Goal: Information Seeking & Learning: Learn about a topic

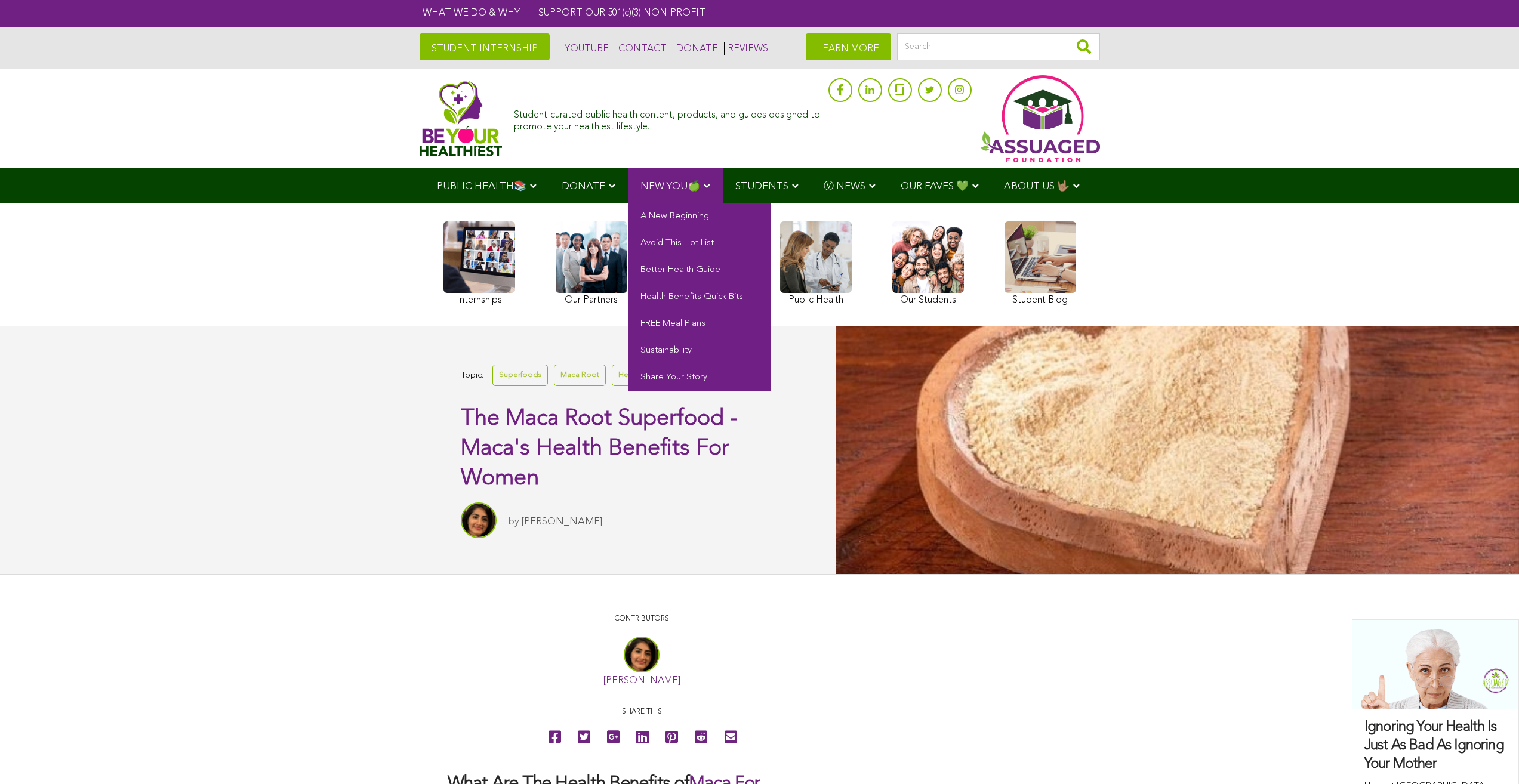
click at [653, 199] on link "NEW YOU🍏" at bounding box center [676, 186] width 95 height 35
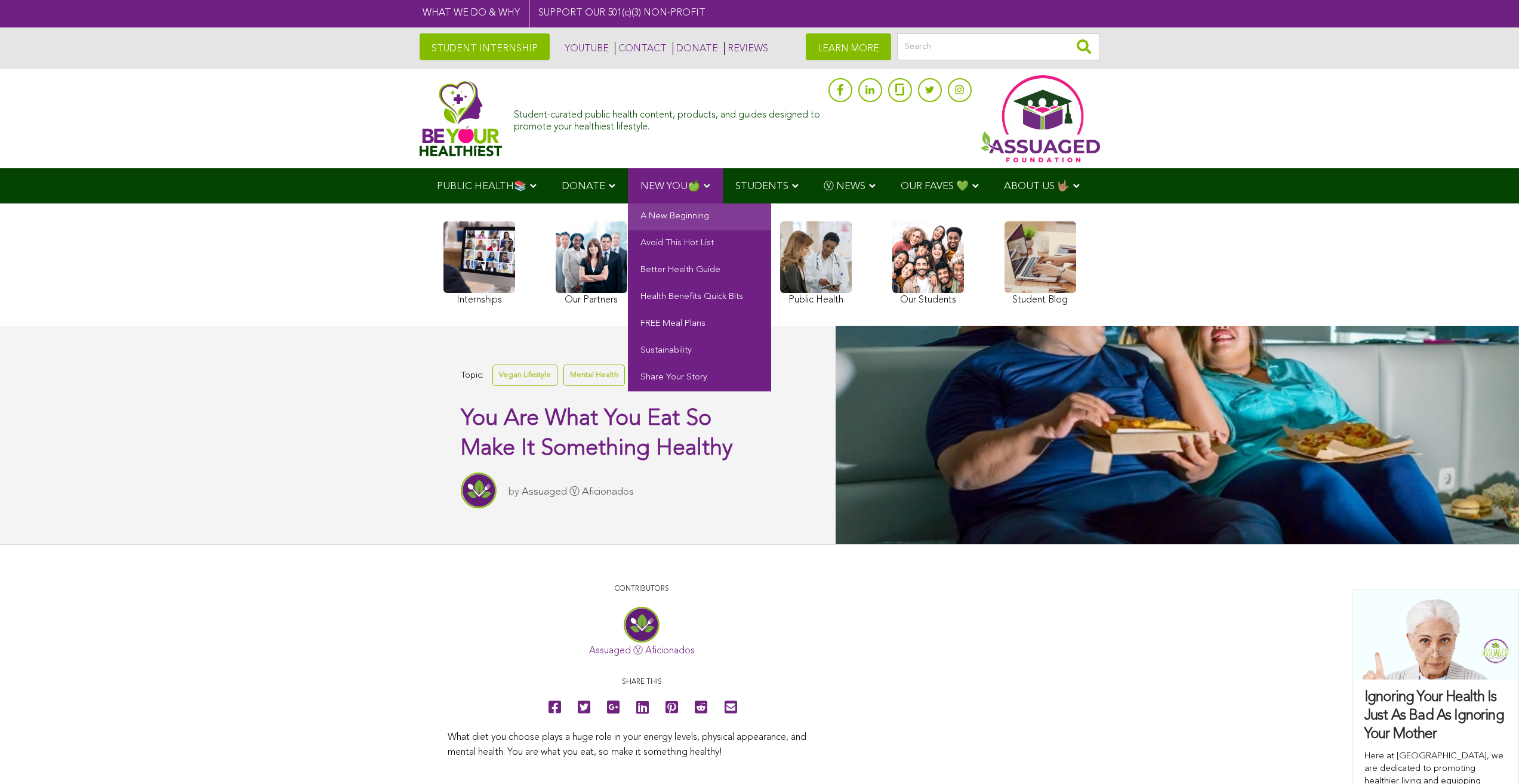
click at [673, 227] on link "A New Beginning" at bounding box center [700, 217] width 143 height 27
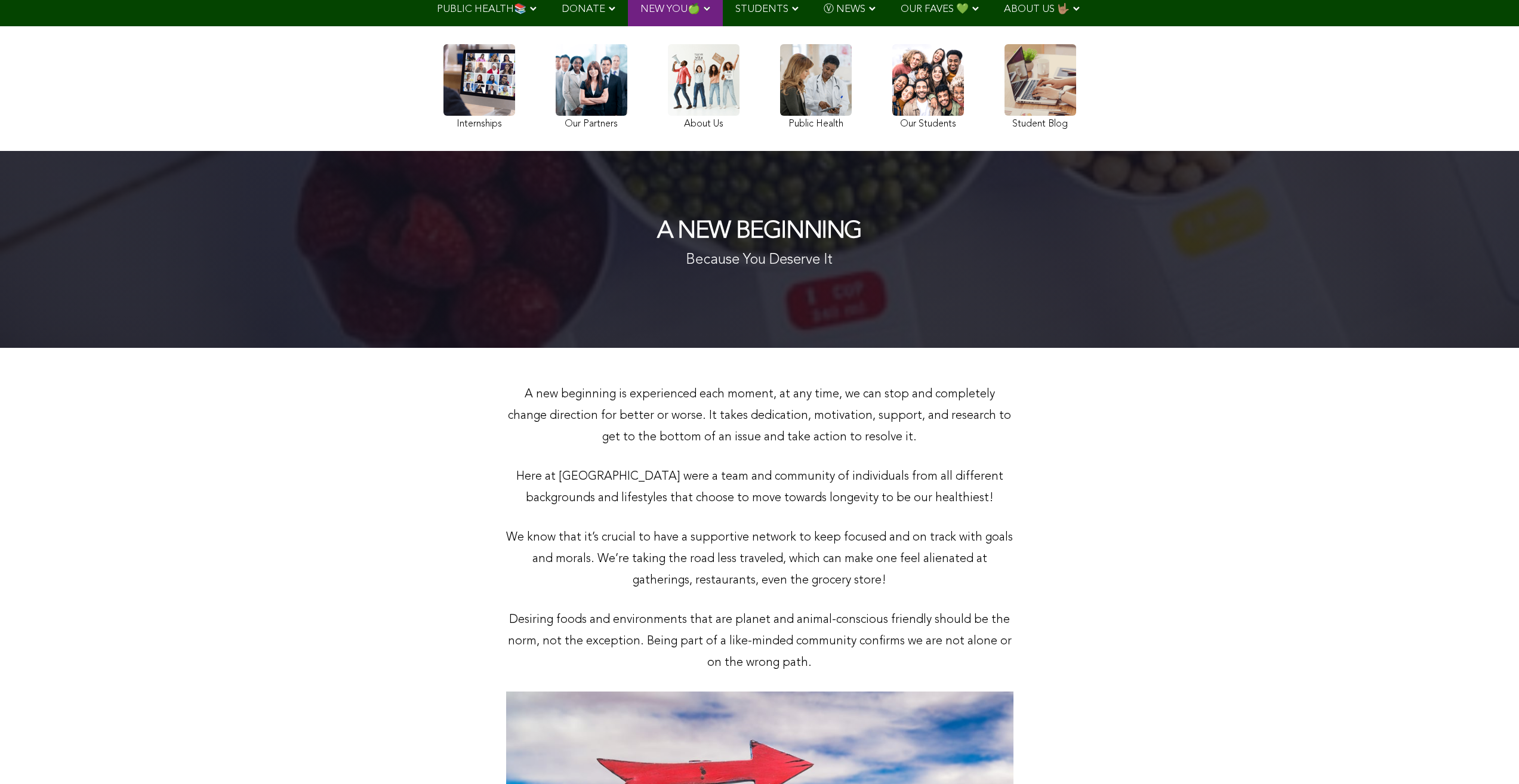
scroll to position [299, 0]
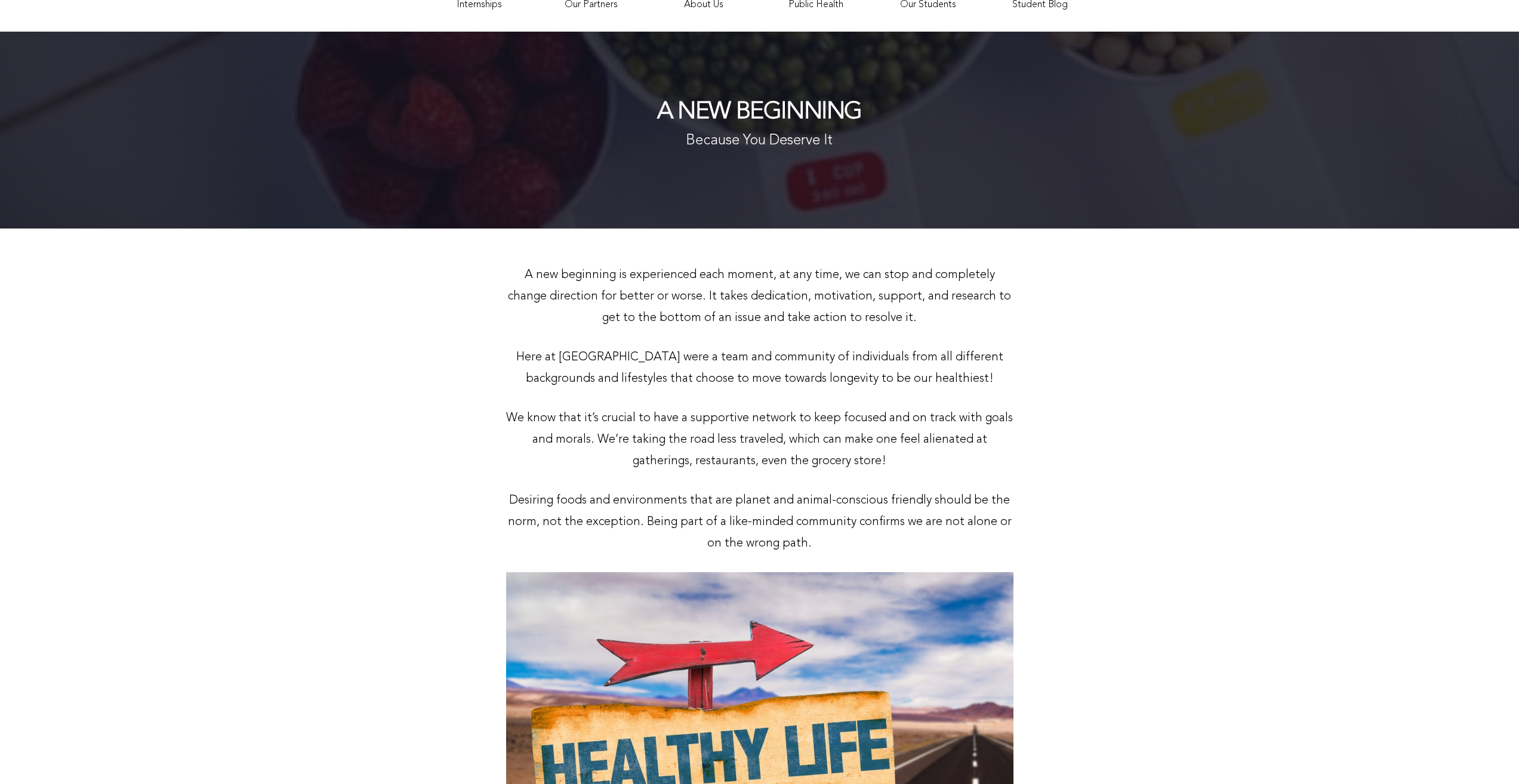
click at [645, 78] on div "A New Beginning Because You Deserve It" at bounding box center [759, 130] width 1519 height 197
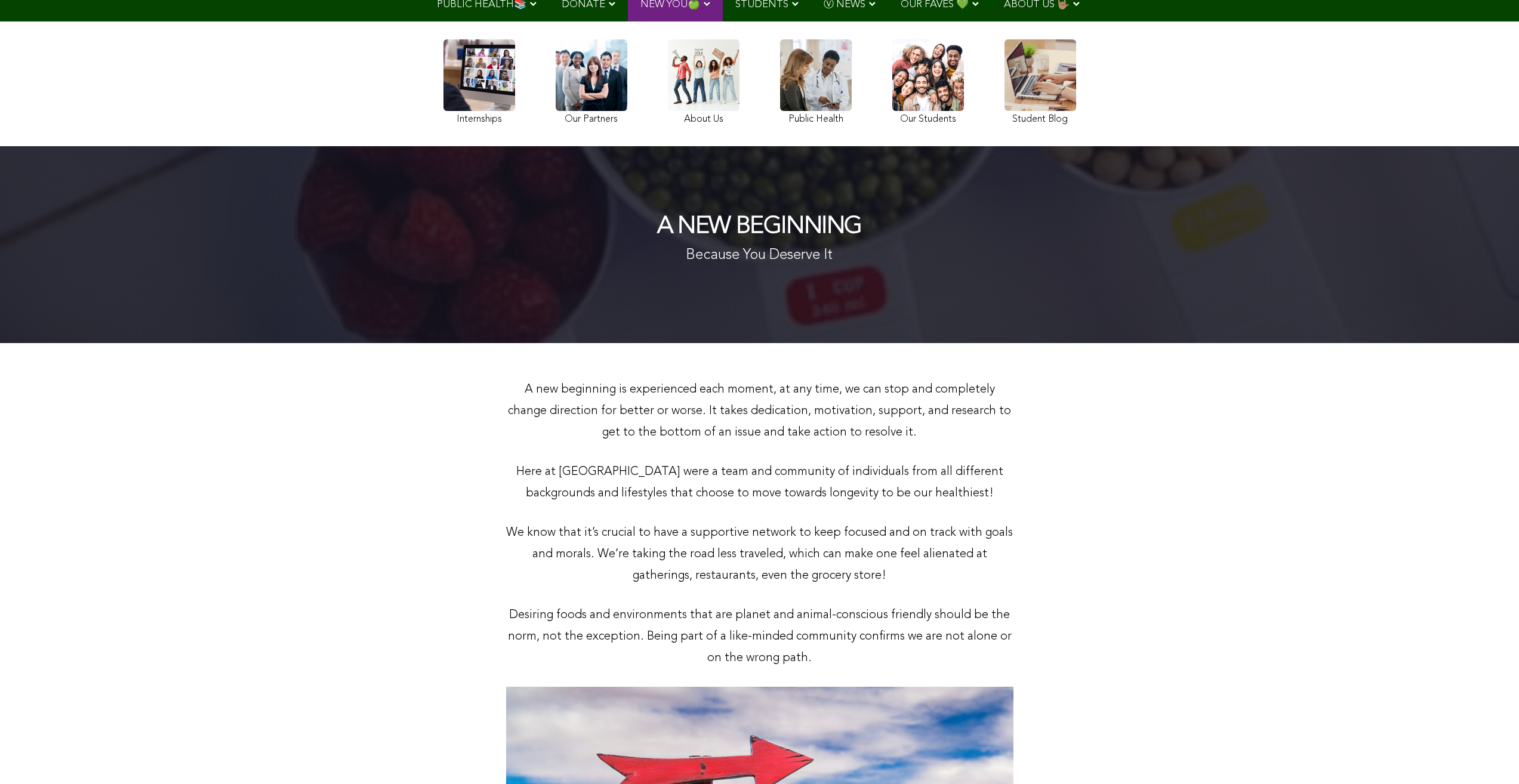
scroll to position [179, 0]
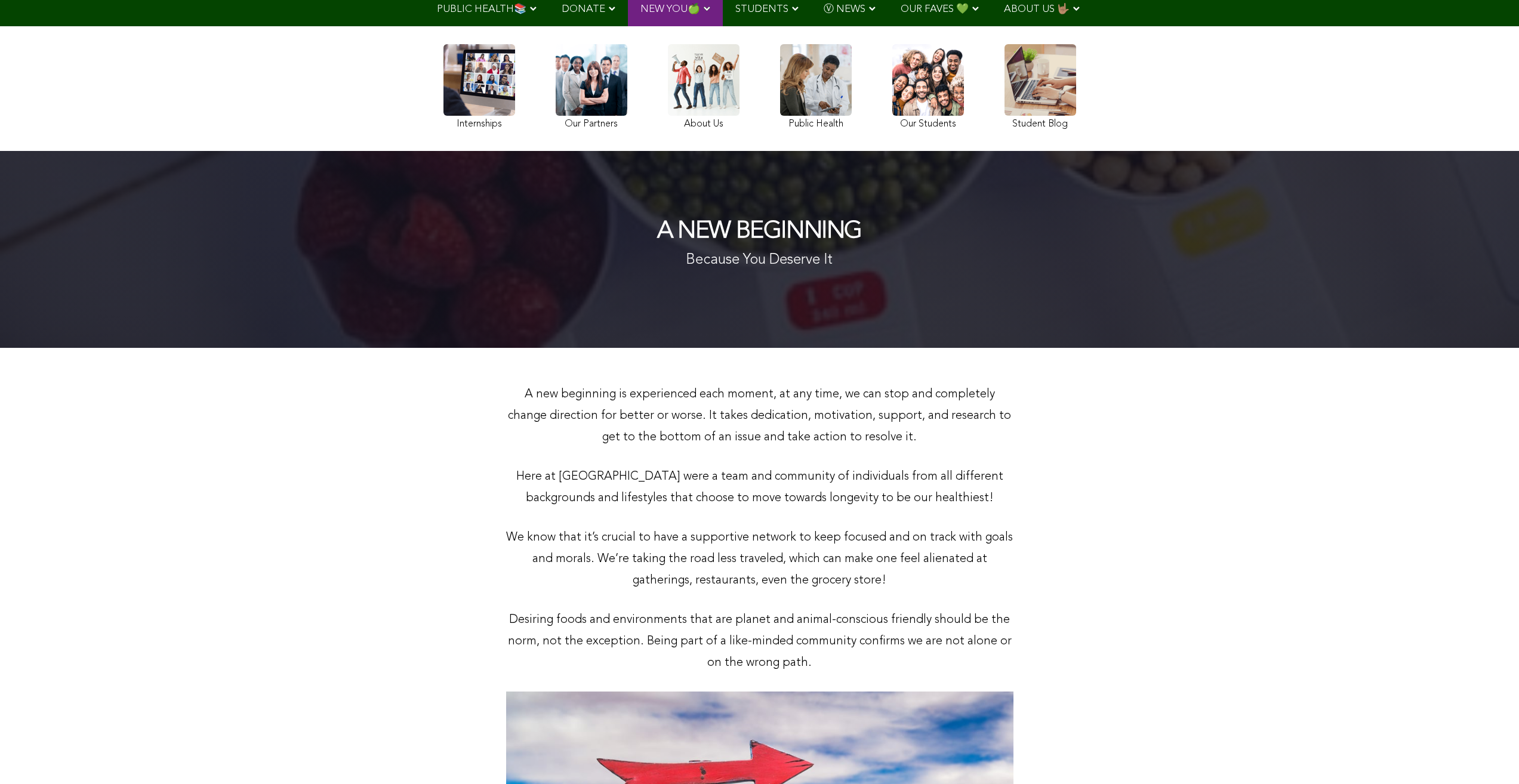
click at [645, 83] on div "Internships Our Partners About Us Public Health Our Students Student Blog" at bounding box center [760, 89] width 645 height 113
click at [486, 91] on link at bounding box center [479, 89] width 72 height 89
